Goal: Task Accomplishment & Management: Manage account settings

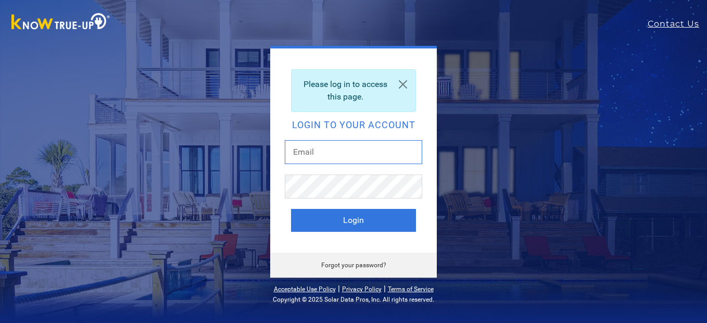
click at [329, 153] on input "text" at bounding box center [353, 152] width 137 height 24
type input "beardad@att.net"
click at [291, 209] on button "Login" at bounding box center [353, 220] width 125 height 23
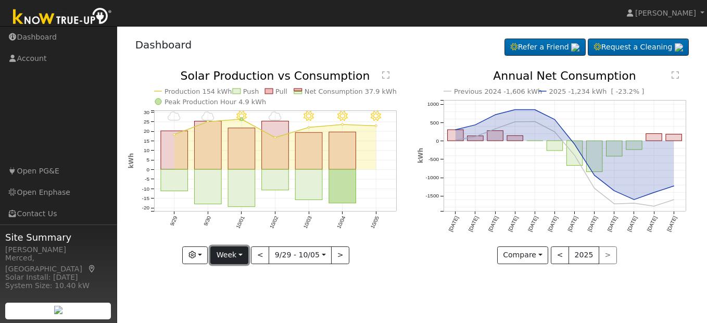
click at [239, 255] on button "Week" at bounding box center [229, 255] width 38 height 18
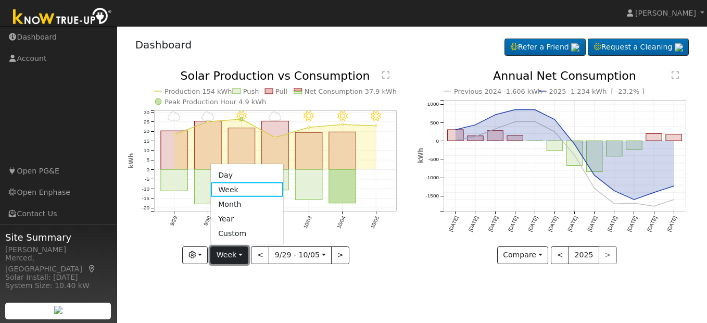
click at [239, 255] on button "Week" at bounding box center [229, 255] width 38 height 18
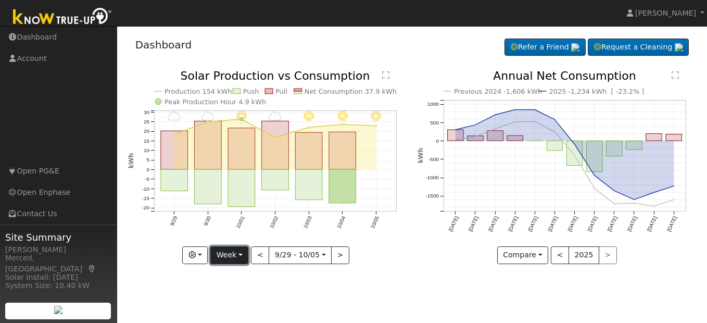
click at [235, 255] on button "Week" at bounding box center [229, 255] width 38 height 18
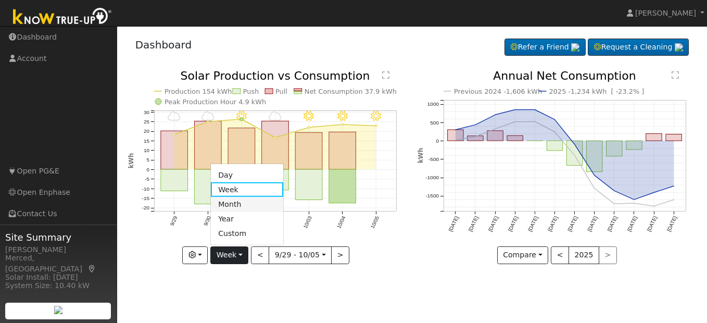
click at [232, 206] on link "Month" at bounding box center [247, 204] width 72 height 15
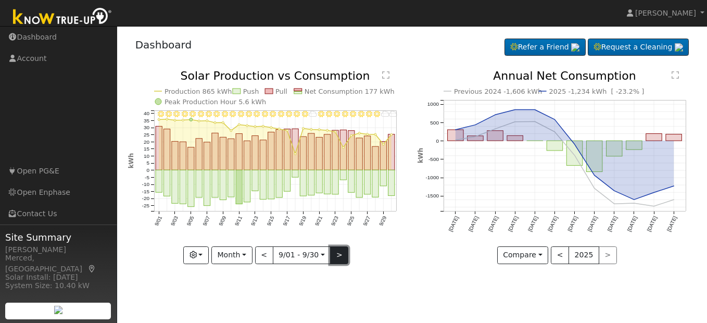
click at [341, 256] on button ">" at bounding box center [339, 255] width 18 height 18
type input "[DATE]"
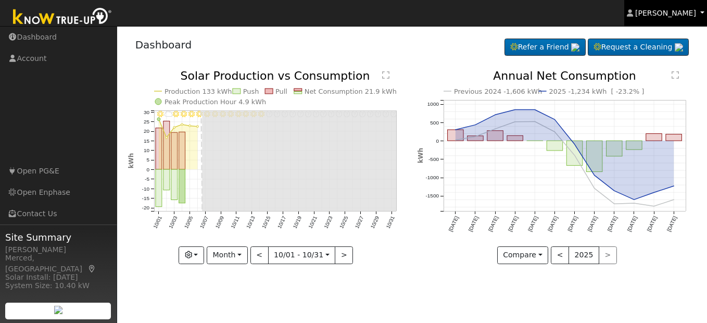
click at [683, 17] on span "[PERSON_NAME]" at bounding box center [665, 13] width 61 height 8
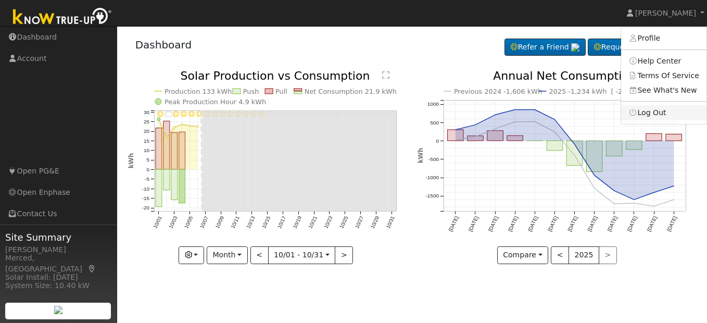
click at [670, 110] on link "Log Out" at bounding box center [663, 112] width 85 height 15
